Goal: Transaction & Acquisition: Book appointment/travel/reservation

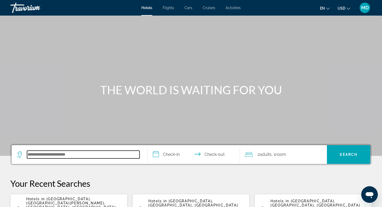
click at [50, 154] on input "Search hotel destination" at bounding box center [83, 155] width 113 height 8
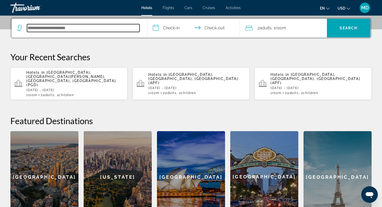
scroll to position [127, 0]
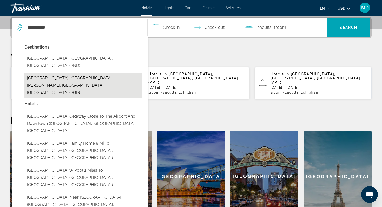
click at [75, 73] on button "[GEOGRAPHIC_DATA], [GEOGRAPHIC_DATA][PERSON_NAME], [GEOGRAPHIC_DATA], [GEOGRAPH…" at bounding box center [83, 85] width 118 height 24
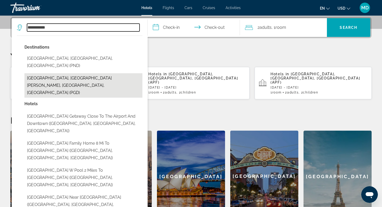
type input "**********"
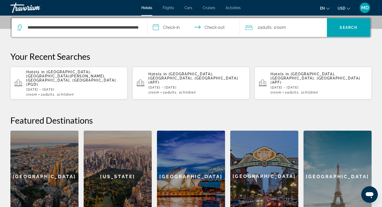
click at [171, 28] on input "**********" at bounding box center [195, 28] width 94 height 20
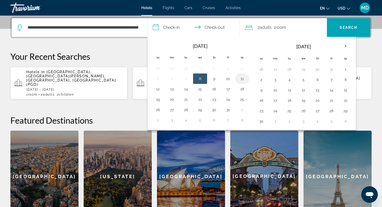
click at [242, 78] on button "11" at bounding box center [242, 78] width 8 height 7
click at [173, 88] on button "13" at bounding box center [172, 89] width 8 height 7
type input "**********"
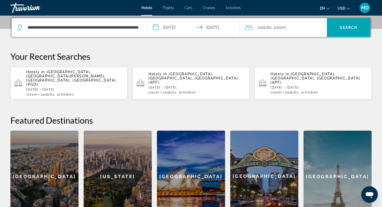
click at [266, 28] on span "Adults" at bounding box center [266, 27] width 12 height 5
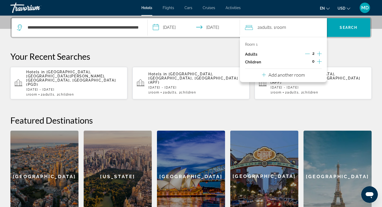
click at [308, 55] on icon "Decrement adults" at bounding box center [307, 53] width 5 height 5
click at [319, 62] on icon "Increment children" at bounding box center [319, 61] width 5 height 5
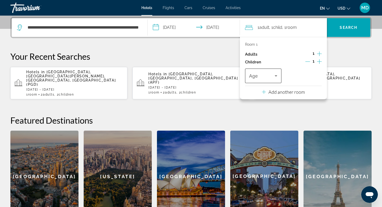
click at [275, 76] on icon "Travelers: 1 adult, 1 child" at bounding box center [276, 76] width 6 height 6
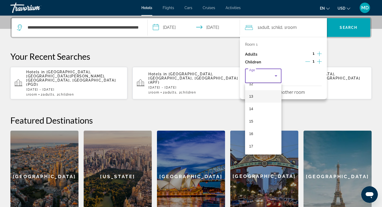
scroll to position [142, 0]
click at [258, 101] on mat-option "12" at bounding box center [263, 99] width 36 height 12
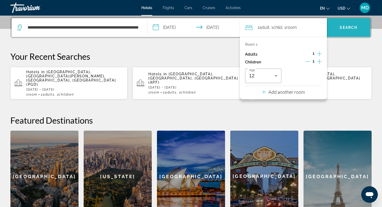
click at [347, 26] on span "Search" at bounding box center [349, 27] width 18 height 4
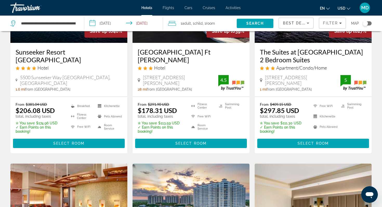
scroll to position [128, 0]
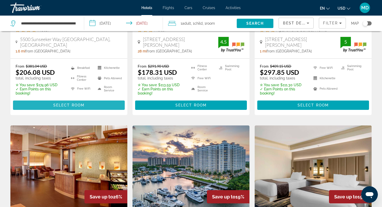
click at [80, 105] on span "Select Room" at bounding box center [68, 105] width 31 height 4
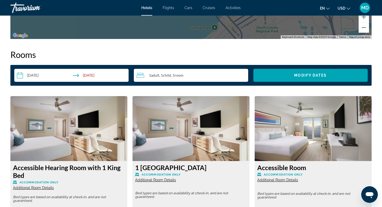
scroll to position [673, 0]
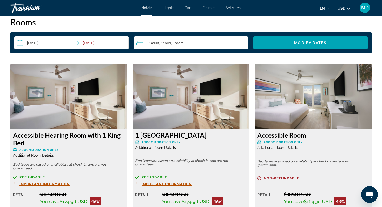
click at [173, 41] on span ", 1 Room rooms" at bounding box center [177, 43] width 12 height 4
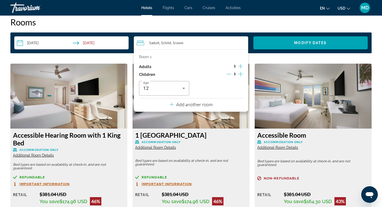
click at [240, 64] on icon "Increment adults" at bounding box center [240, 66] width 5 height 6
click at [240, 74] on icon "Increment children" at bounding box center [240, 74] width 5 height 5
click at [238, 87] on icon "Travelers: 2 adults, 2 children" at bounding box center [238, 88] width 6 height 6
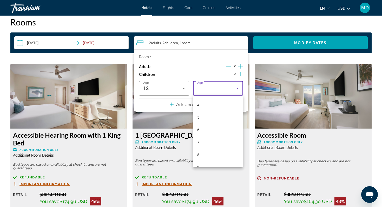
scroll to position [41, 0]
click at [215, 115] on mat-option "4" at bounding box center [218, 113] width 50 height 12
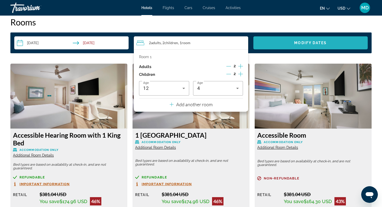
click at [292, 43] on span "Search widget" at bounding box center [311, 43] width 114 height 12
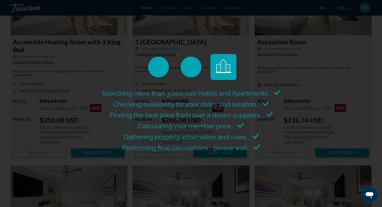
scroll to position [698, 0]
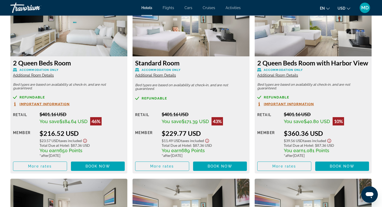
scroll to position [745, 0]
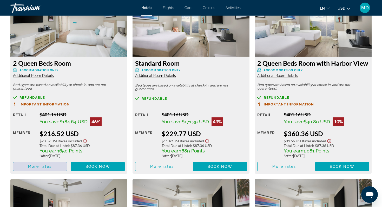
click at [42, 168] on span "More rates" at bounding box center [40, 167] width 24 height 4
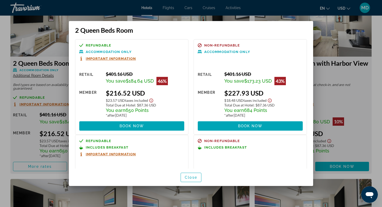
click at [22, 150] on div at bounding box center [191, 103] width 382 height 207
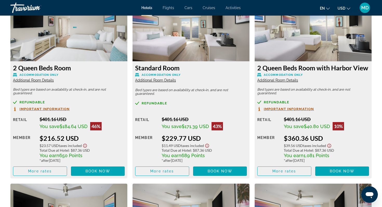
scroll to position [739, 0]
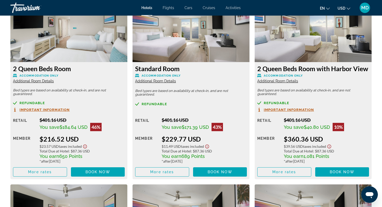
click at [162, 82] on span "Additional Room Details" at bounding box center [155, 81] width 41 height 4
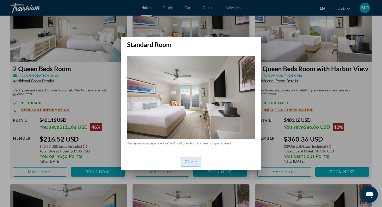
click at [194, 160] on span "Close" at bounding box center [191, 162] width 12 height 4
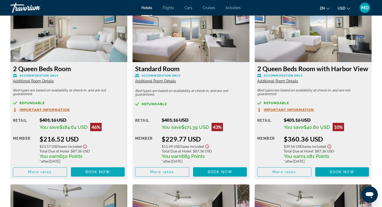
click at [107, 172] on span "Book now" at bounding box center [98, 172] width 25 height 4
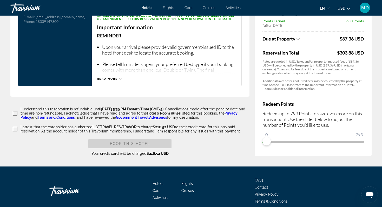
scroll to position [742, 0]
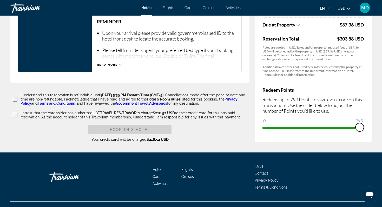
drag, startPoint x: 265, startPoint y: 118, endPoint x: 380, endPoint y: 130, distance: 116.1
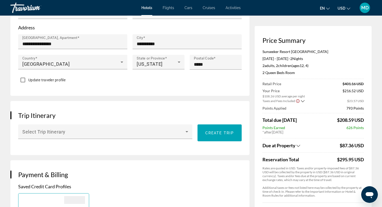
scroll to position [0, 0]
